Goal: Information Seeking & Learning: Learn about a topic

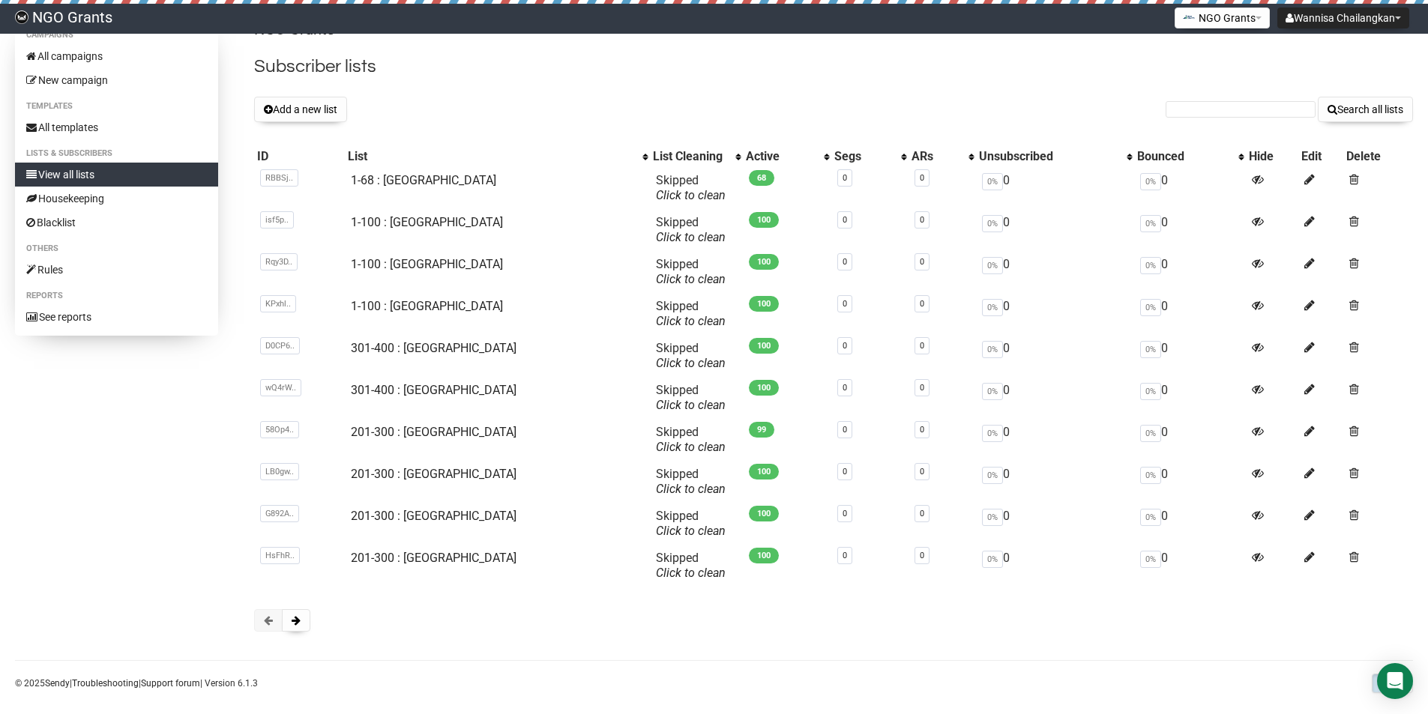
scroll to position [40, 0]
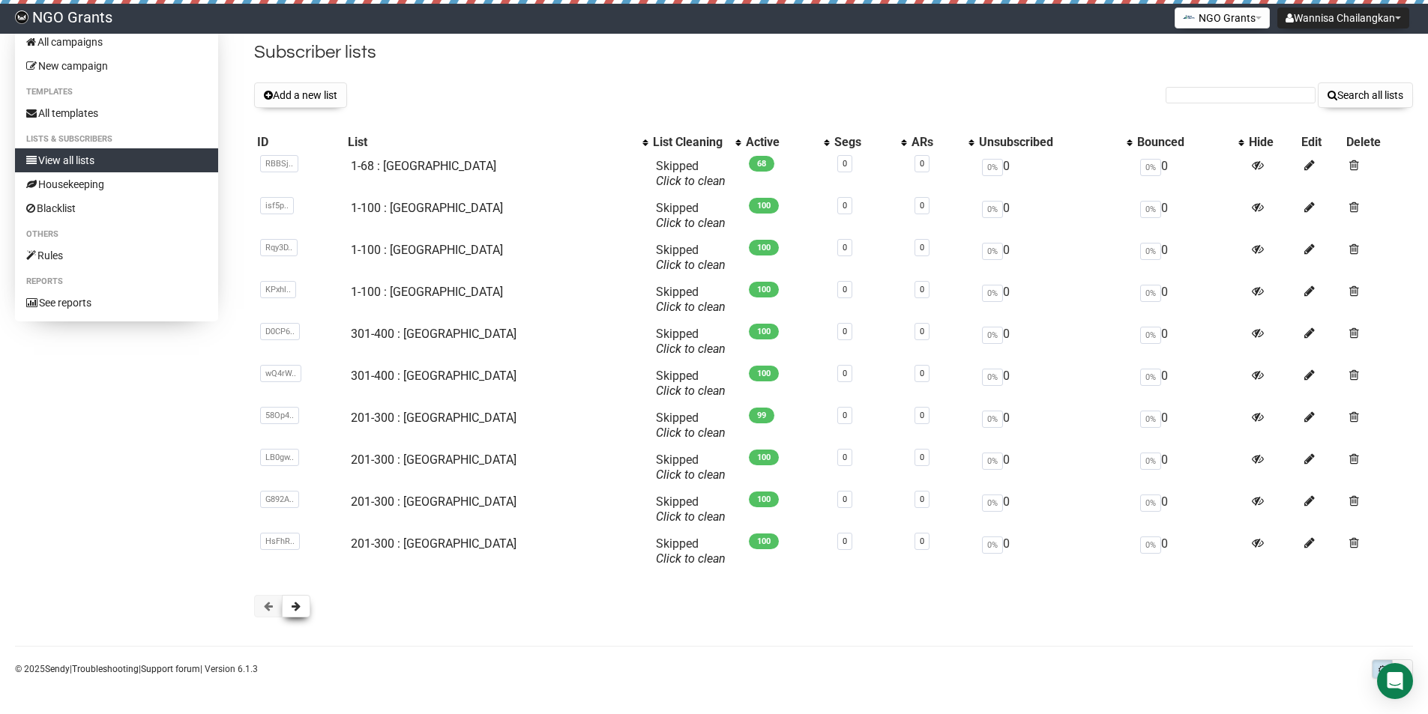
click at [296, 606] on span at bounding box center [296, 606] width 9 height 10
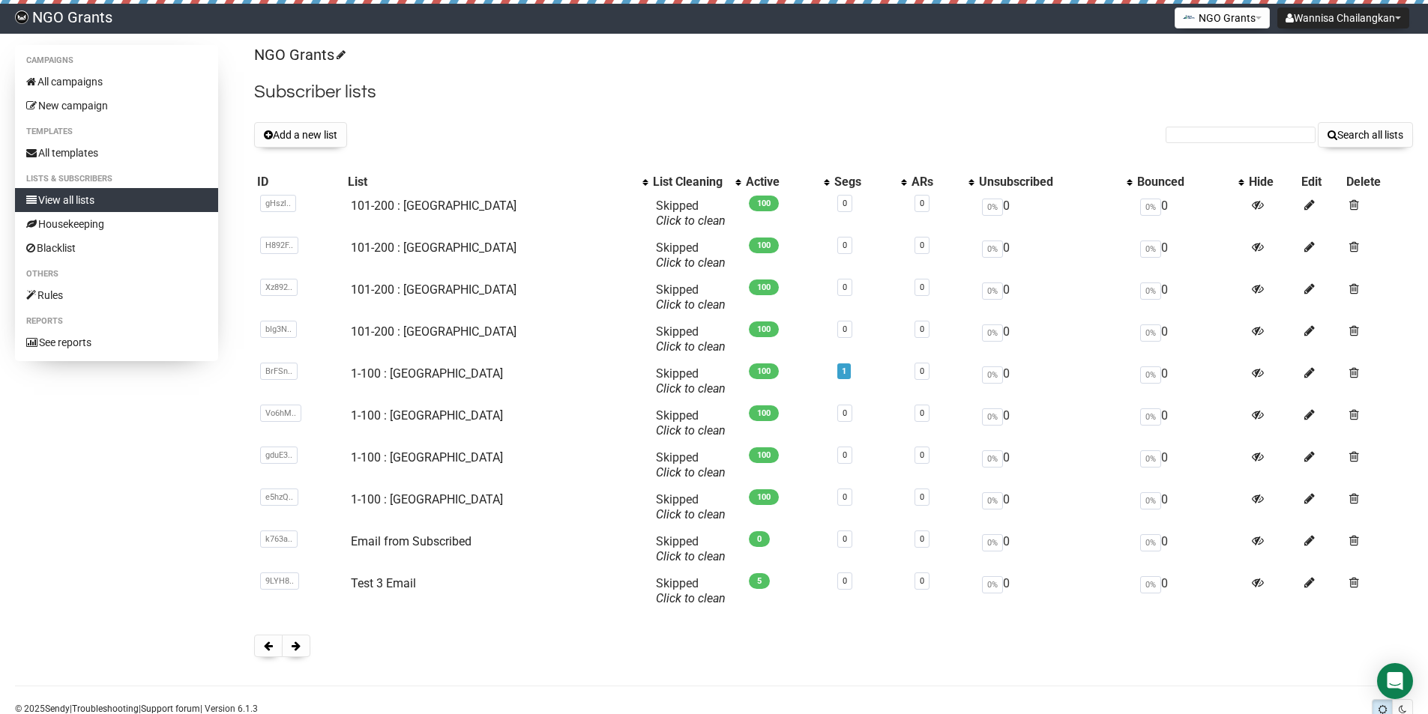
scroll to position [40, 0]
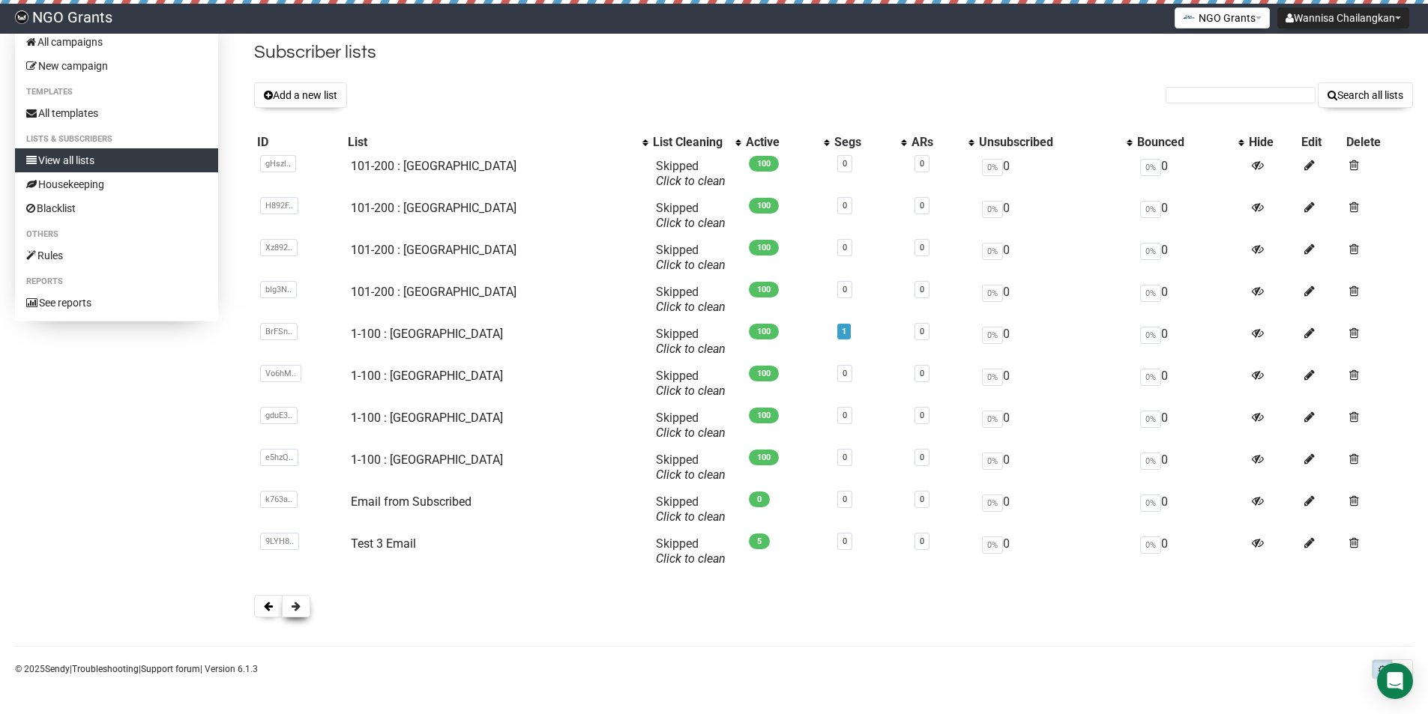
click at [299, 606] on span at bounding box center [296, 606] width 9 height 10
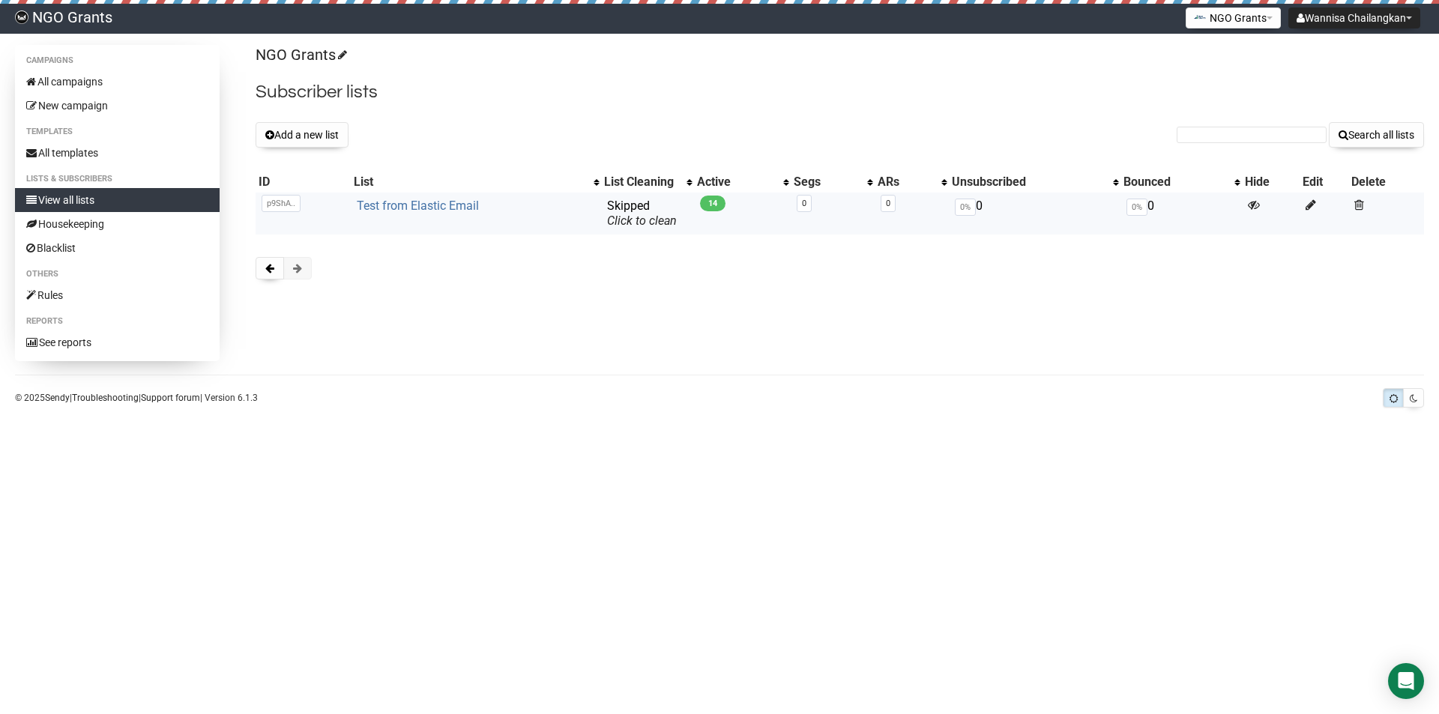
click at [423, 206] on link "Test from Elastic Email" at bounding box center [418, 206] width 122 height 14
